Goal: Obtain resource: Download file/media

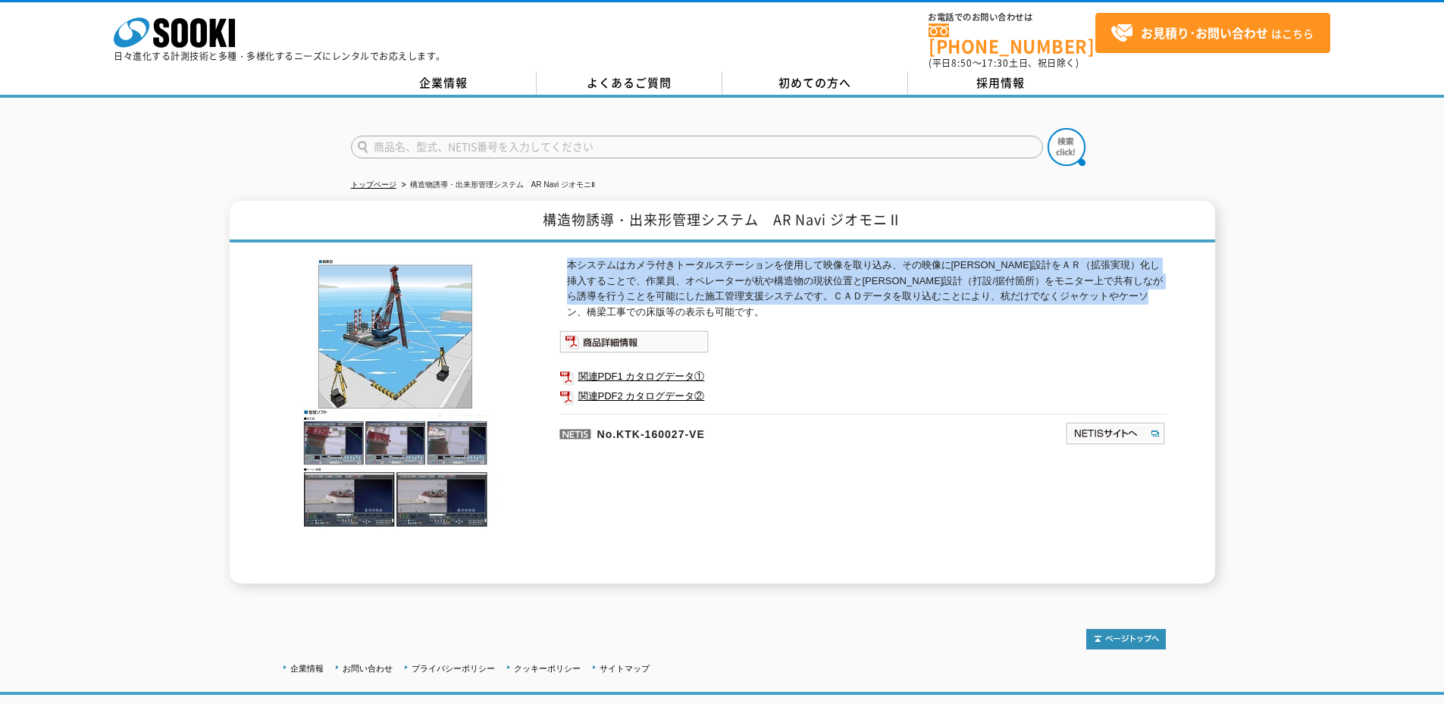
drag, startPoint x: 567, startPoint y: 255, endPoint x: 1092, endPoint y: 302, distance: 526.7
click at [1140, 303] on p "本システムはカメラ付きトータルステーションを使用して映像を取り込み、その映像に三次元設計をＡＲ（拡張実現）化し挿入することで、作業員、オペレーターが杭や構造物…" at bounding box center [866, 289] width 599 height 63
click at [920, 298] on p "本システムはカメラ付きトータルステーションを使用して映像を取り込み、その映像に三次元設計をＡＲ（拡張実現）化し挿入することで、作業員、オペレーターが杭や構造物…" at bounding box center [866, 289] width 599 height 63
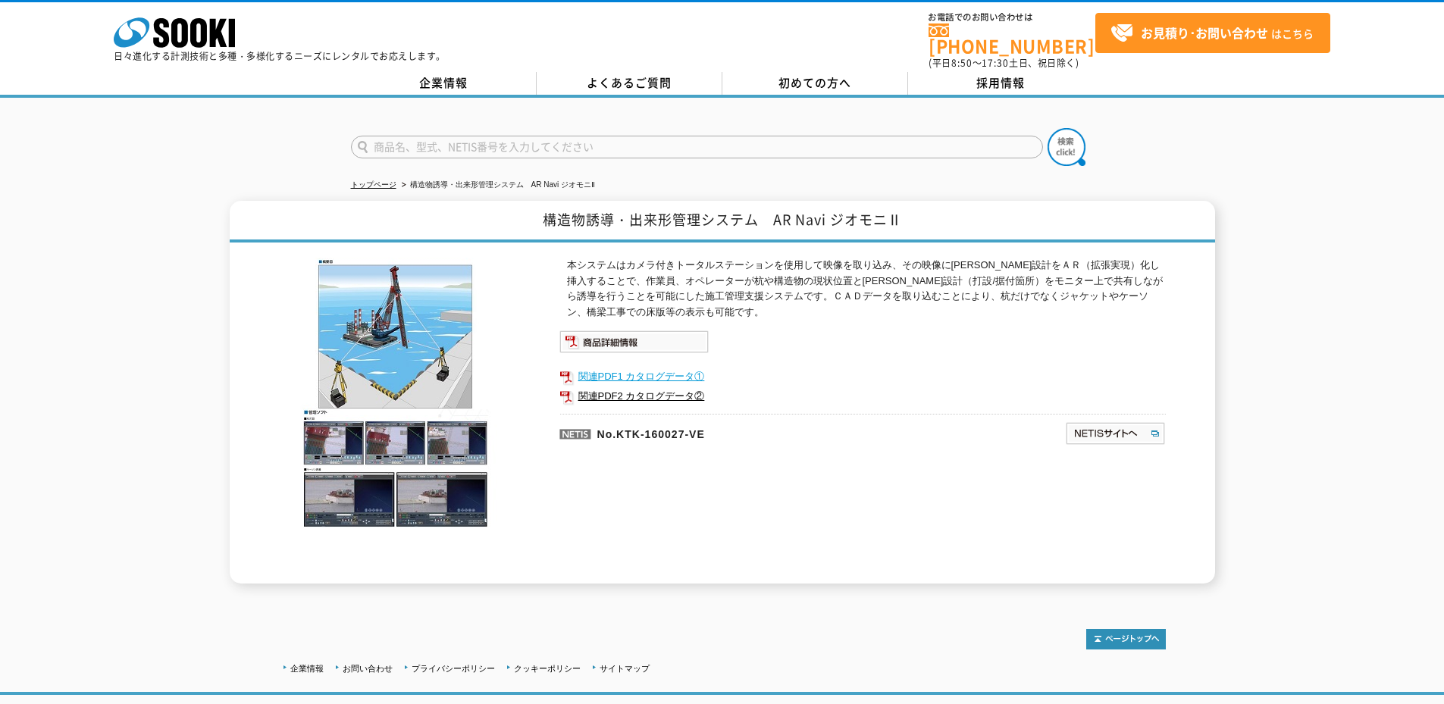
click at [672, 367] on link "関連PDF1 カタログデータ①" at bounding box center [863, 377] width 607 height 20
click at [625, 387] on link "関連PDF2 カタログデータ②" at bounding box center [863, 397] width 607 height 20
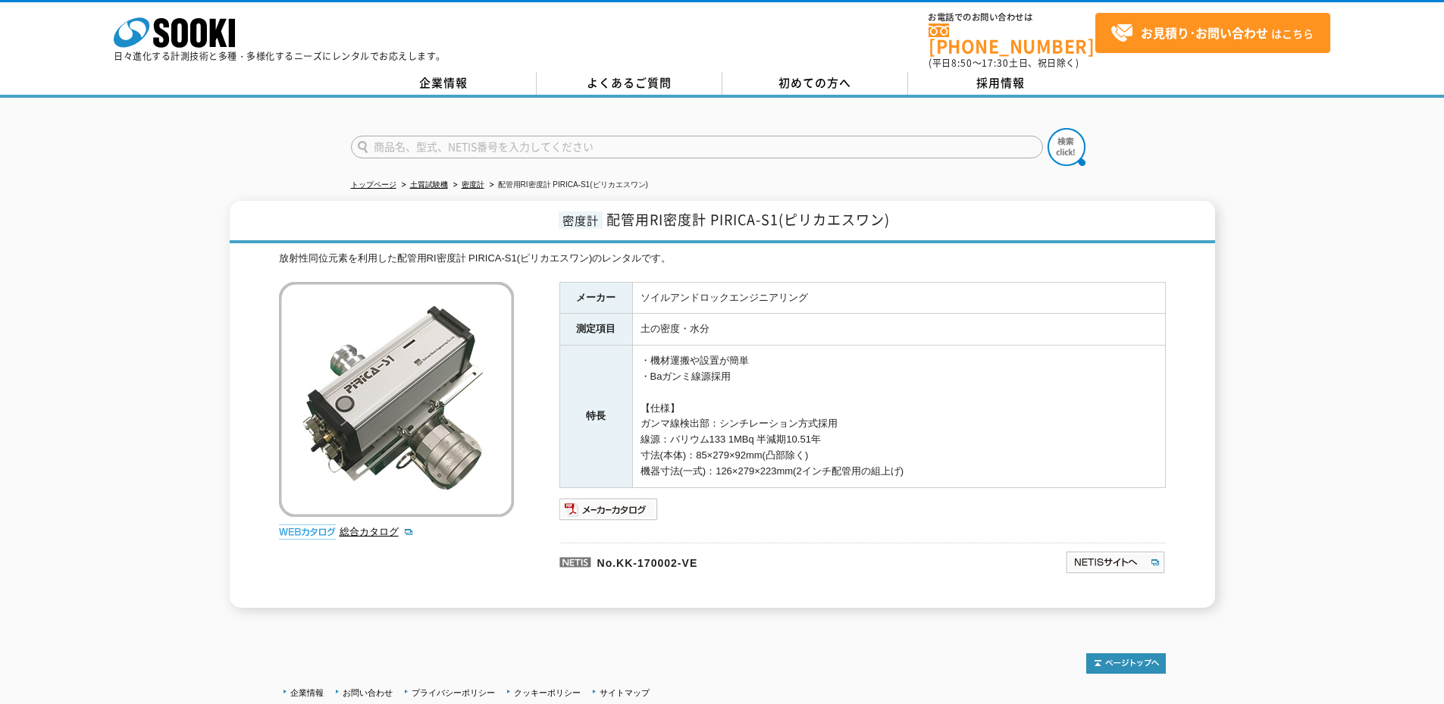
click at [610, 499] on img at bounding box center [609, 509] width 99 height 24
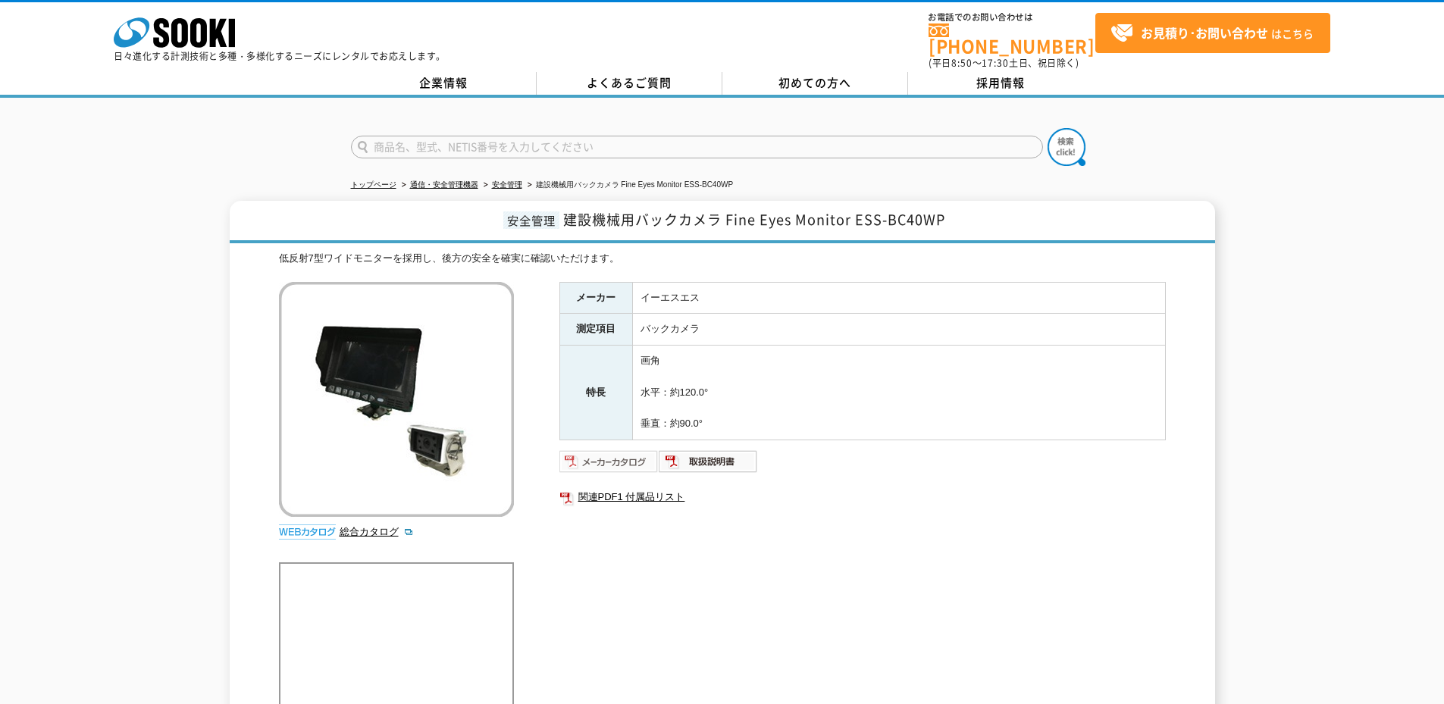
click at [592, 457] on img at bounding box center [609, 462] width 99 height 24
